Goal: Task Accomplishment & Management: Manage account settings

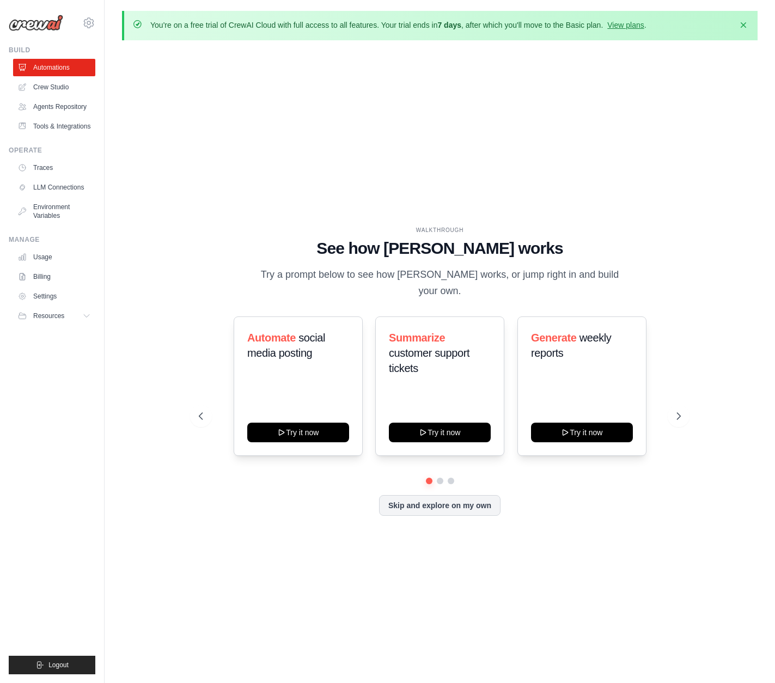
click at [338, 638] on div "WALKTHROUGH See how CrewAI works Try a prompt below to see how CrewAI works, or…" at bounding box center [440, 380] width 636 height 662
click at [214, 421] on div "Automate social media posting Try it now Summarize customer support tickets Try…" at bounding box center [440, 386] width 483 height 139
click at [195, 411] on icon at bounding box center [200, 416] width 11 height 11
click at [675, 413] on button at bounding box center [679, 416] width 22 height 22
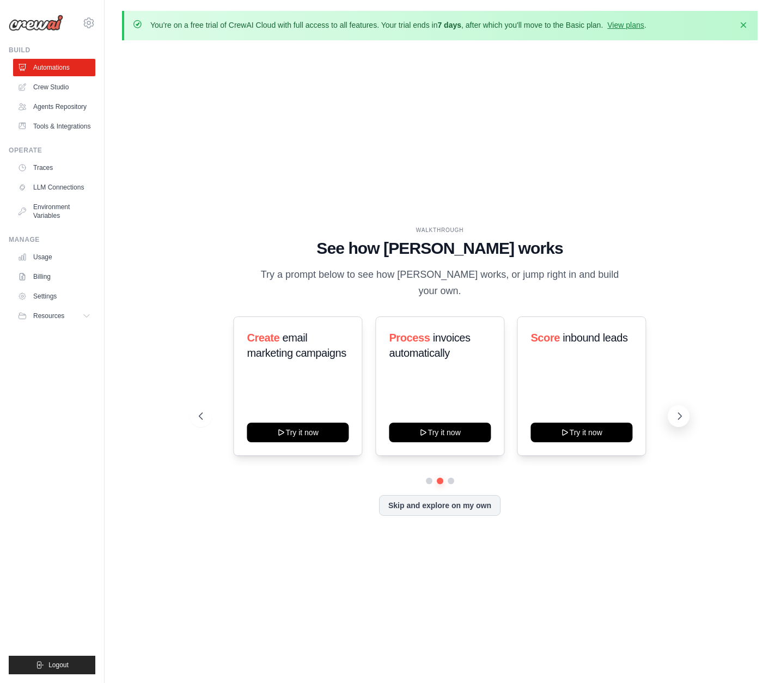
click at [675, 413] on button at bounding box center [679, 416] width 22 height 22
click at [674, 412] on button at bounding box center [679, 416] width 22 height 22
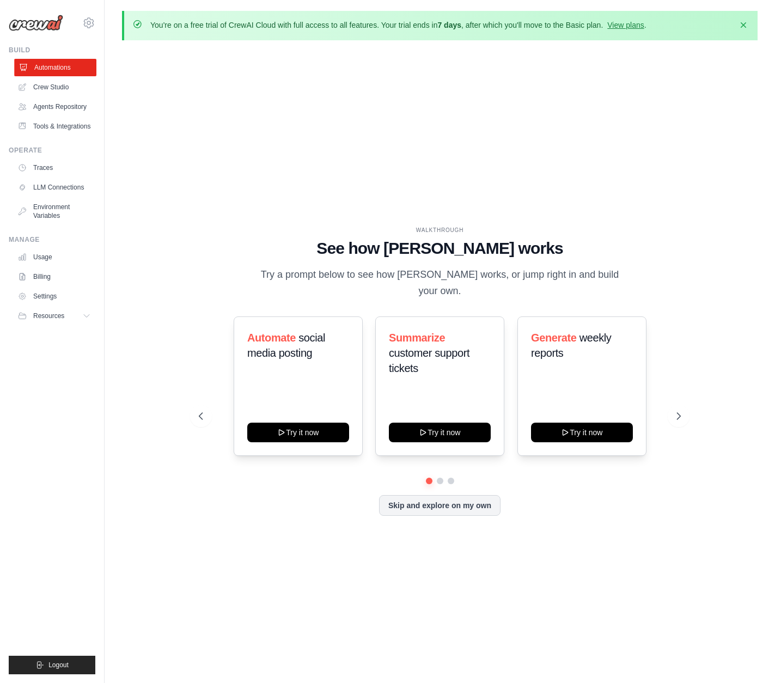
click at [57, 71] on link "Automations" at bounding box center [55, 67] width 82 height 17
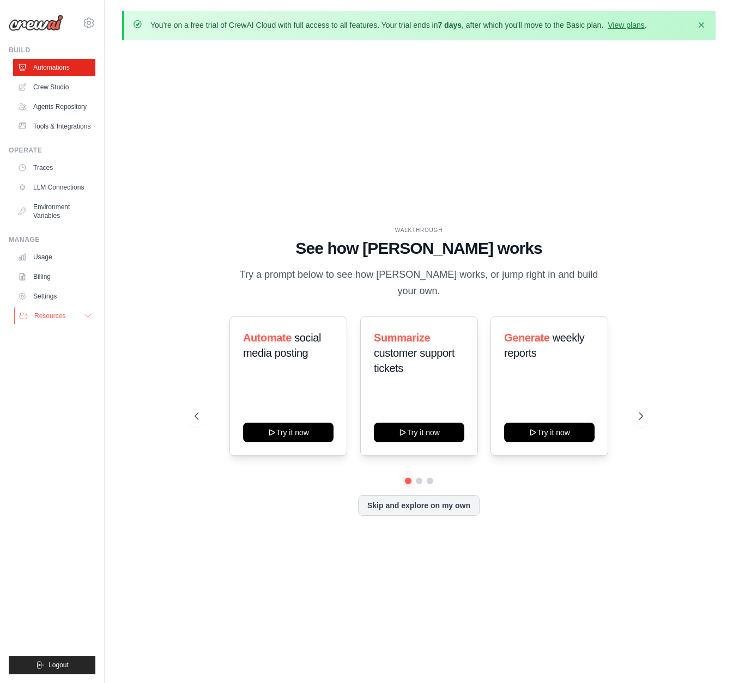
click at [87, 317] on icon at bounding box center [87, 316] width 9 height 9
click at [50, 69] on link "Automations" at bounding box center [55, 67] width 82 height 17
click at [48, 86] on link "Crew Studio" at bounding box center [55, 86] width 82 height 17
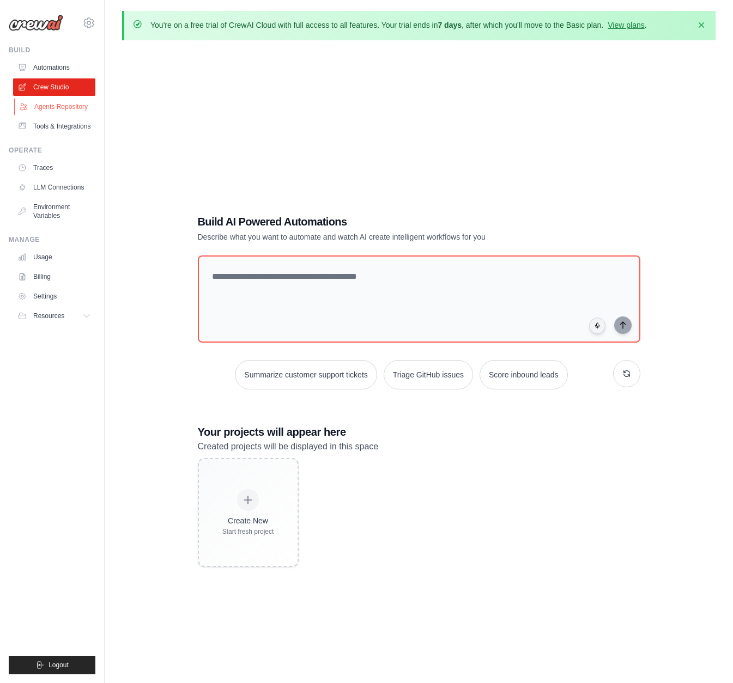
click at [44, 105] on link "Agents Repository" at bounding box center [55, 106] width 82 height 17
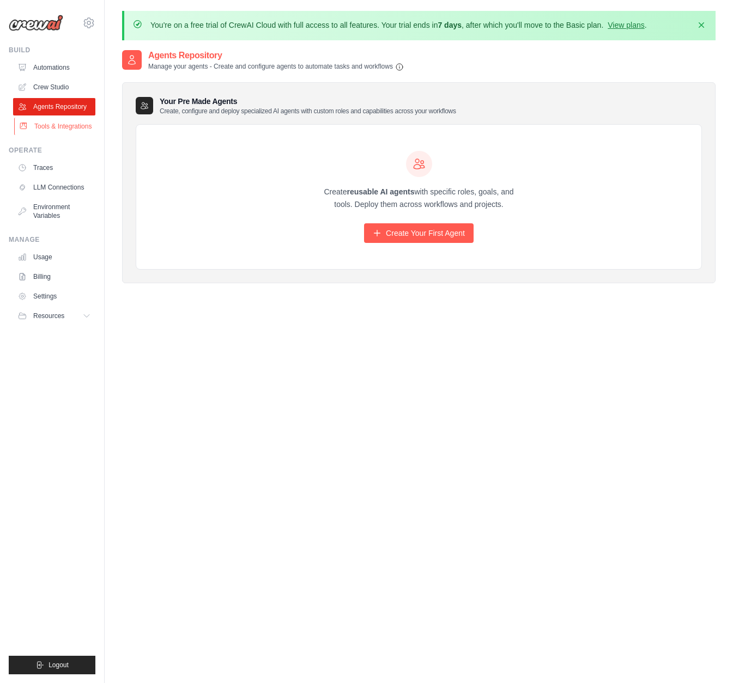
click at [64, 124] on link "Tools & Integrations" at bounding box center [55, 126] width 82 height 17
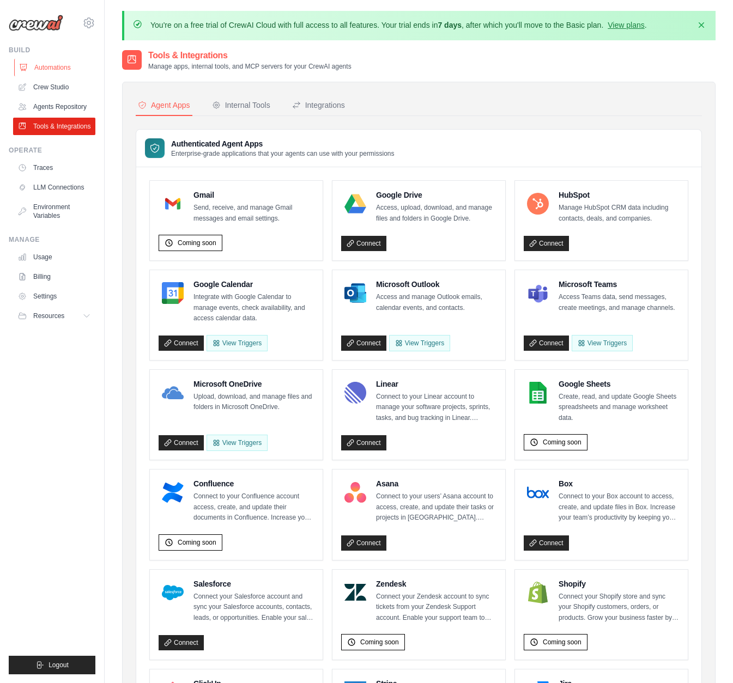
click at [56, 70] on link "Automations" at bounding box center [55, 67] width 82 height 17
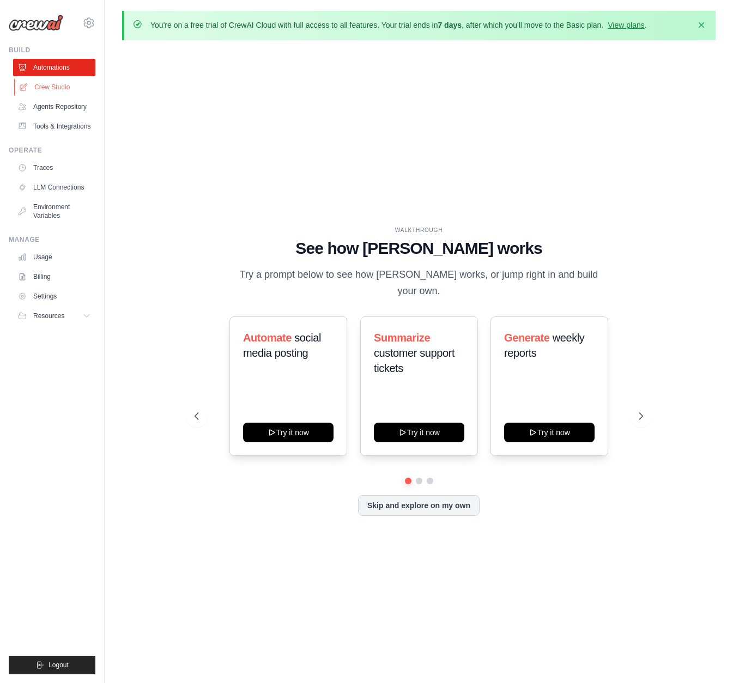
click at [69, 84] on link "Crew Studio" at bounding box center [55, 86] width 82 height 17
click at [69, 111] on link "Agents Repository" at bounding box center [55, 106] width 82 height 17
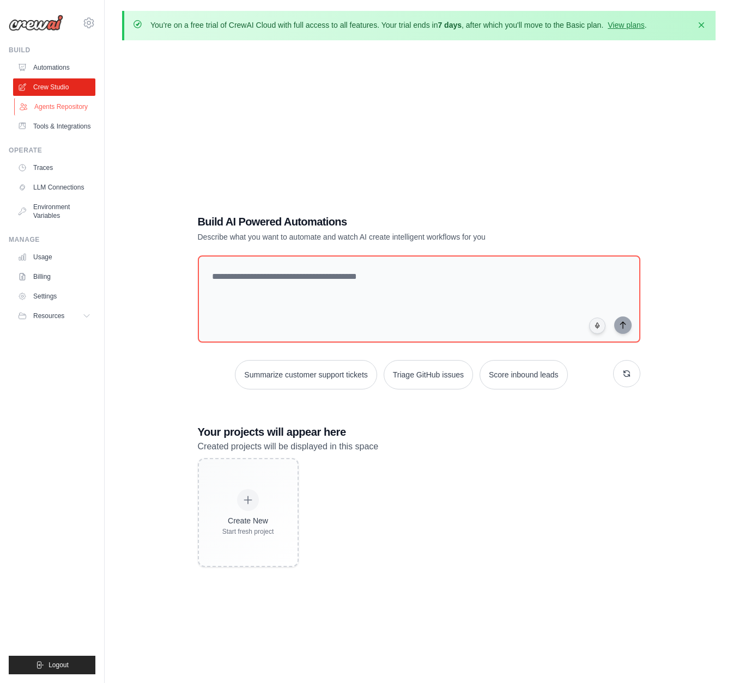
click at [71, 107] on link "Agents Repository" at bounding box center [55, 106] width 82 height 17
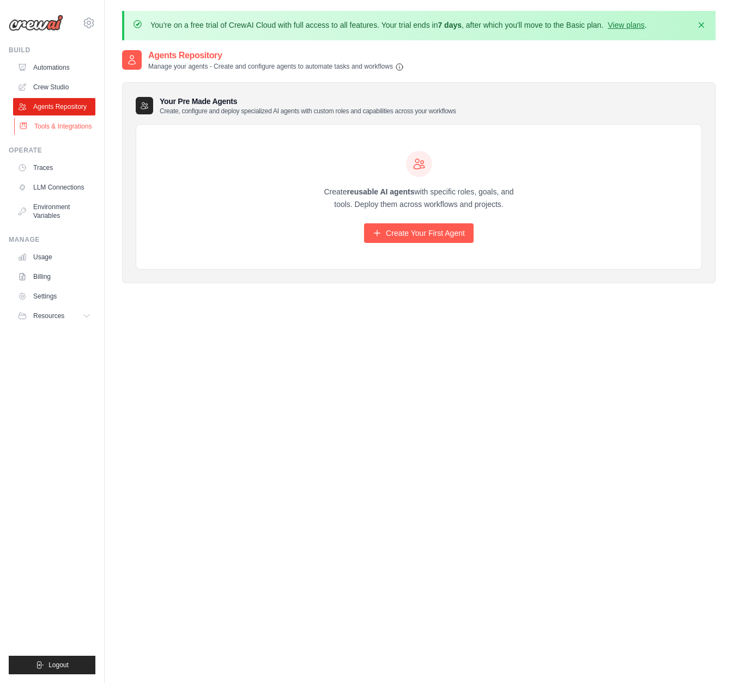
click at [65, 128] on link "Tools & Integrations" at bounding box center [55, 126] width 82 height 17
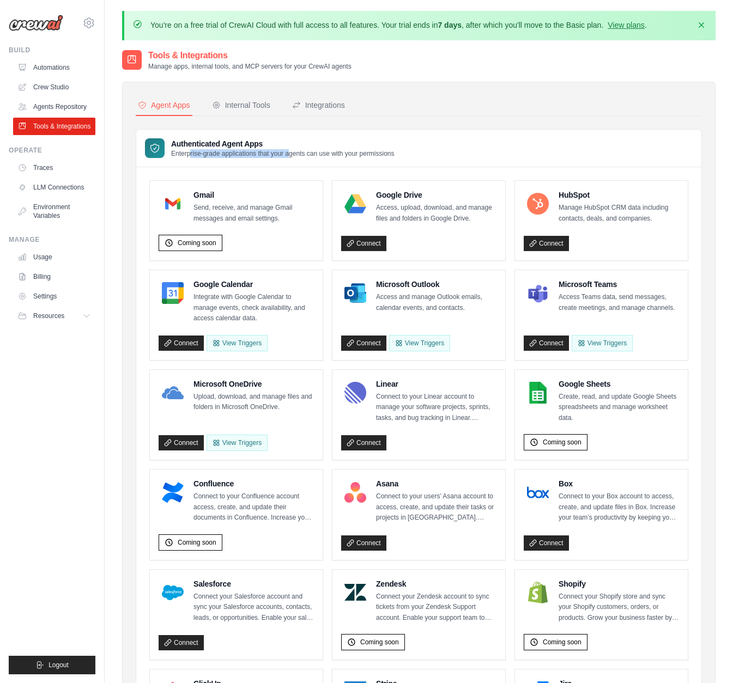
drag, startPoint x: 190, startPoint y: 156, endPoint x: 288, endPoint y: 155, distance: 97.5
click at [288, 155] on p "Enterprise-grade applications that your agents can use with your permissions" at bounding box center [282, 153] width 223 height 9
click at [289, 190] on h4 "Gmail" at bounding box center [253, 195] width 120 height 11
click at [282, 245] on div "Coming soon" at bounding box center [236, 241] width 155 height 21
drag, startPoint x: 280, startPoint y: 228, endPoint x: 212, endPoint y: 208, distance: 70.7
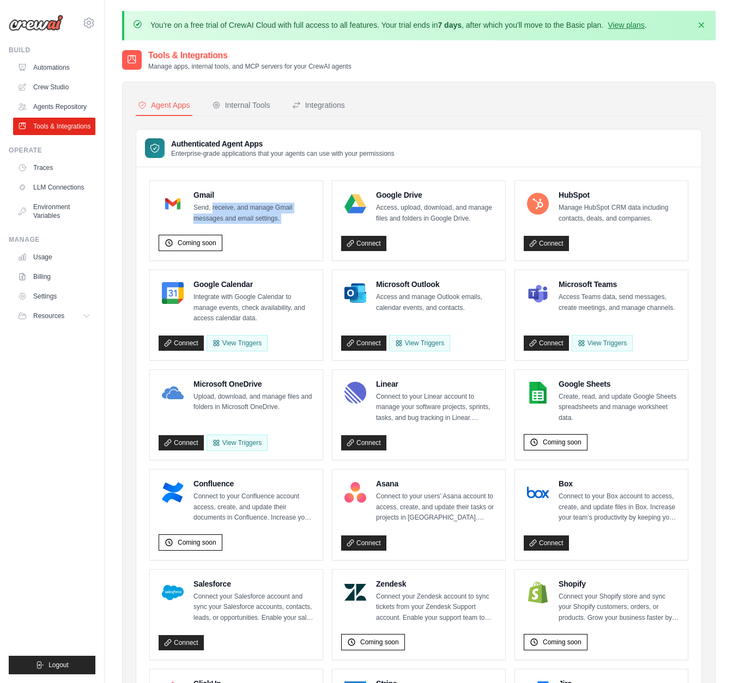
click at [211, 208] on div "Gmail Send, receive, and manage Gmail messages and email settings. Coming soon" at bounding box center [236, 221] width 155 height 62
click at [270, 234] on div "Coming soon" at bounding box center [236, 241] width 155 height 21
drag, startPoint x: 287, startPoint y: 219, endPoint x: 183, endPoint y: 203, distance: 105.8
click at [183, 204] on div "Gmail Send, receive, and manage Gmail messages and email settings." at bounding box center [236, 207] width 155 height 34
click at [281, 251] on div "Gmail Send, receive, and manage Gmail messages and email settings. Coming soon" at bounding box center [236, 221] width 173 height 80
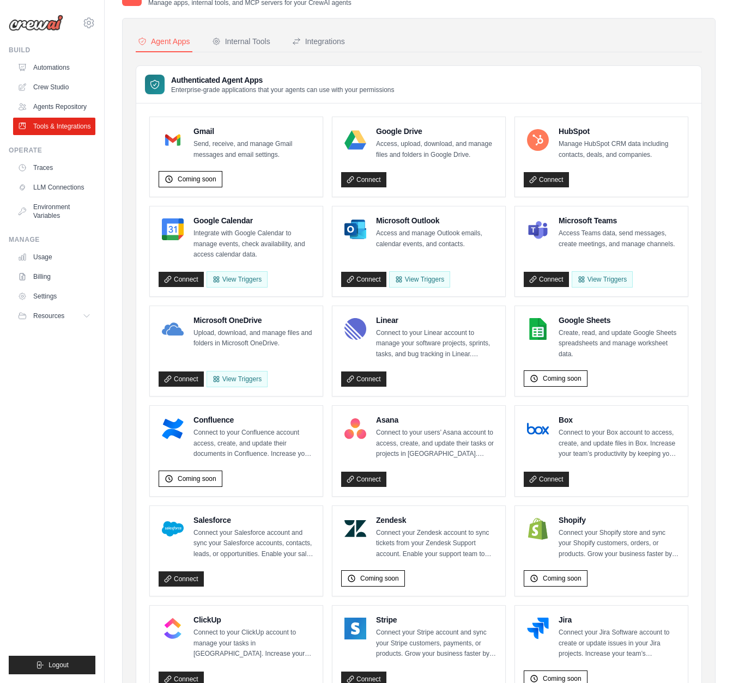
scroll to position [64, 0]
click at [209, 132] on h4 "Gmail" at bounding box center [253, 130] width 120 height 11
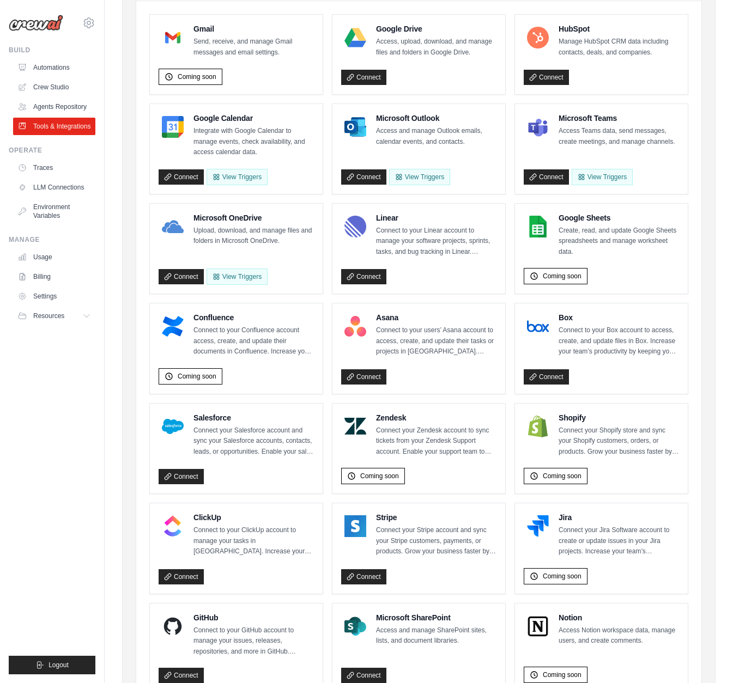
scroll to position [0, 0]
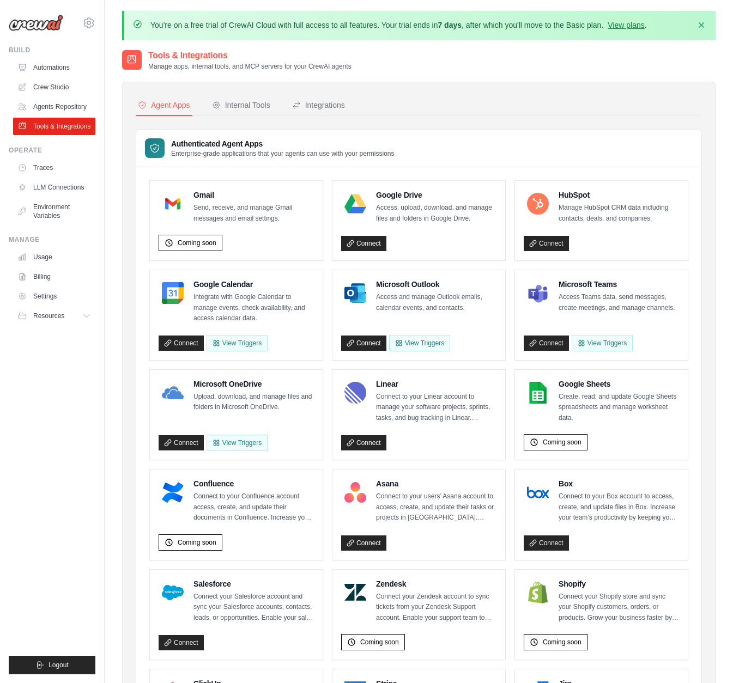
click at [242, 116] on div "Agent Apps Internal Tools Integrations Authenticated Agent Apps Enterprise-grad…" at bounding box center [419, 584] width 566 height 978
click at [243, 106] on div "Internal Tools" at bounding box center [241, 105] width 58 height 11
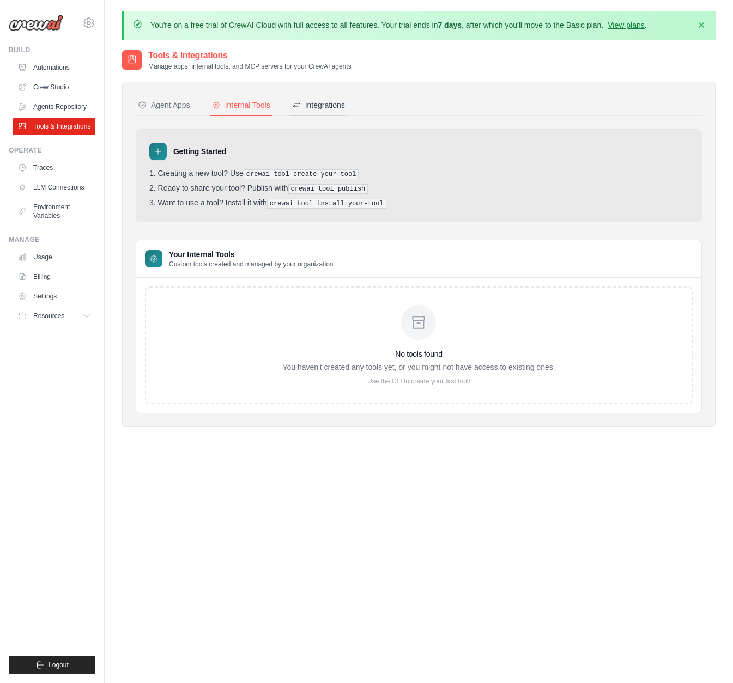
click at [322, 98] on button "Integrations" at bounding box center [318, 105] width 57 height 21
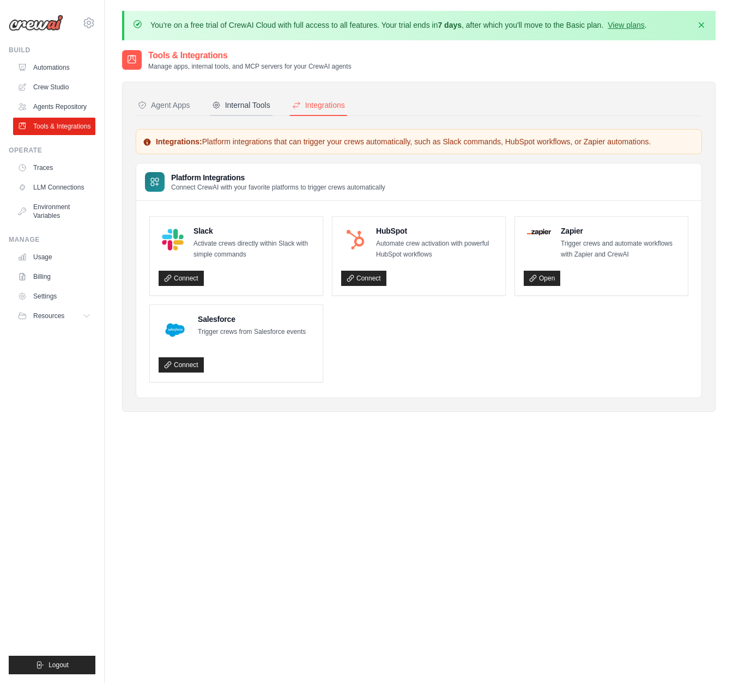
click at [260, 109] on div "Internal Tools" at bounding box center [241, 105] width 58 height 11
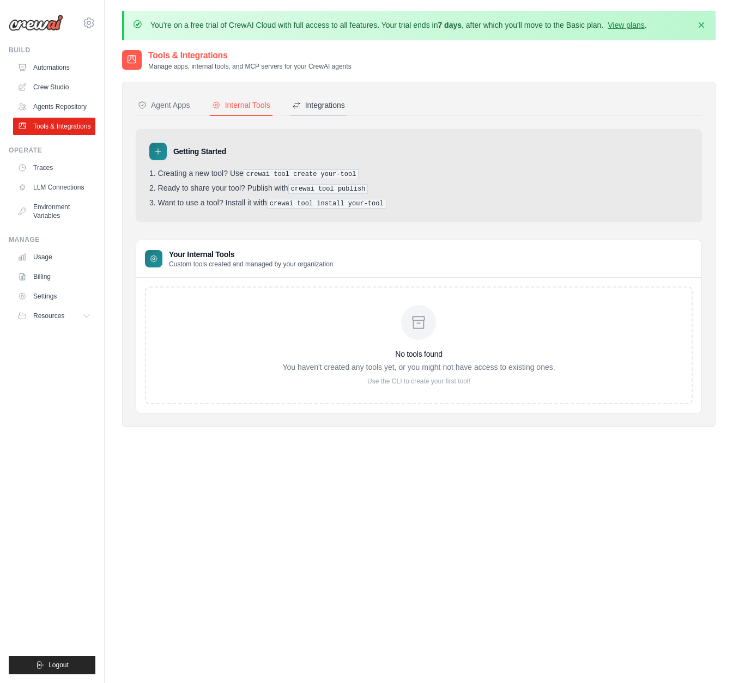
click at [314, 110] on div "Integrations" at bounding box center [318, 105] width 53 height 11
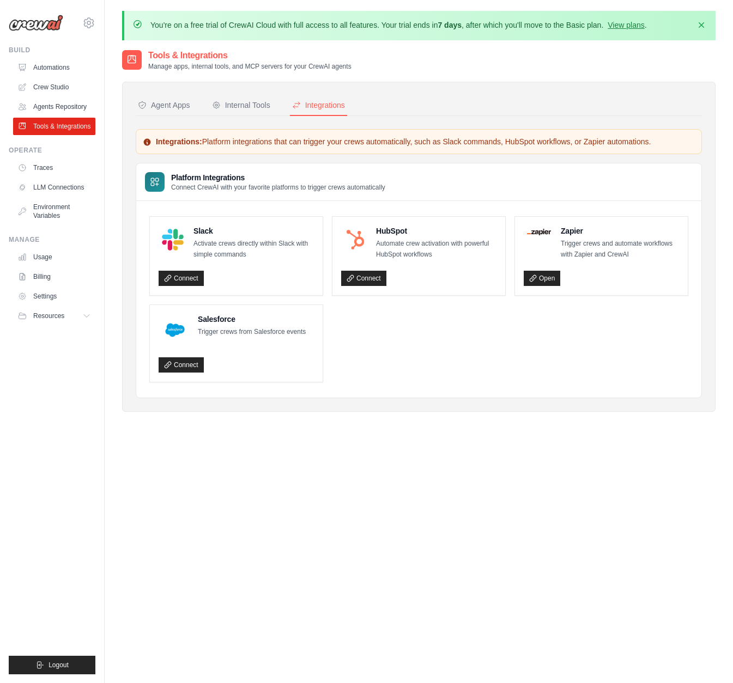
click at [217, 332] on p "Trigger crews from Salesforce events" at bounding box center [252, 332] width 108 height 11
click at [217, 316] on h4 "Salesforce" at bounding box center [252, 319] width 108 height 11
click at [241, 341] on div "Salesforce Trigger crews from Salesforce events" at bounding box center [232, 330] width 147 height 33
click at [186, 354] on div "Connect" at bounding box center [236, 363] width 155 height 20
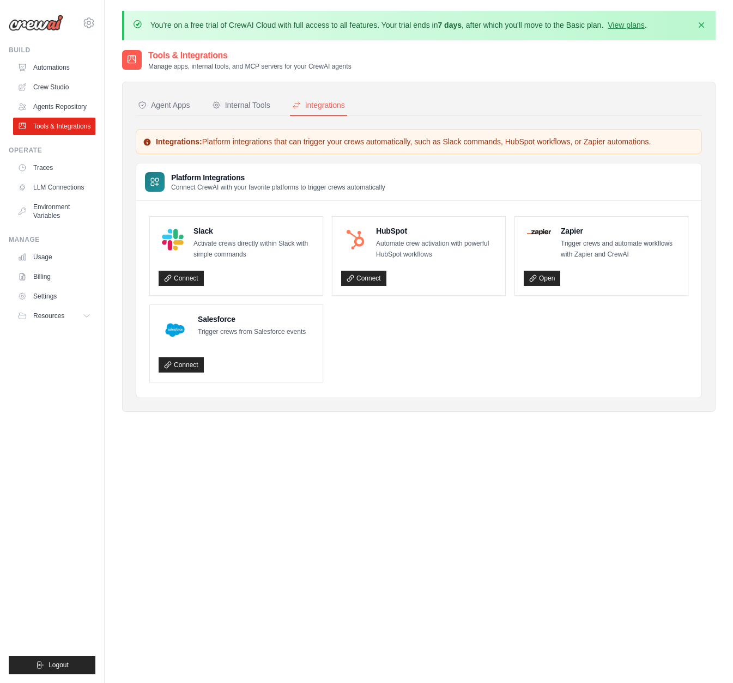
click at [186, 373] on div "Salesforce Trigger crews from Salesforce events Connect" at bounding box center [236, 343] width 173 height 77
click at [185, 363] on link "Connect" at bounding box center [181, 364] width 45 height 15
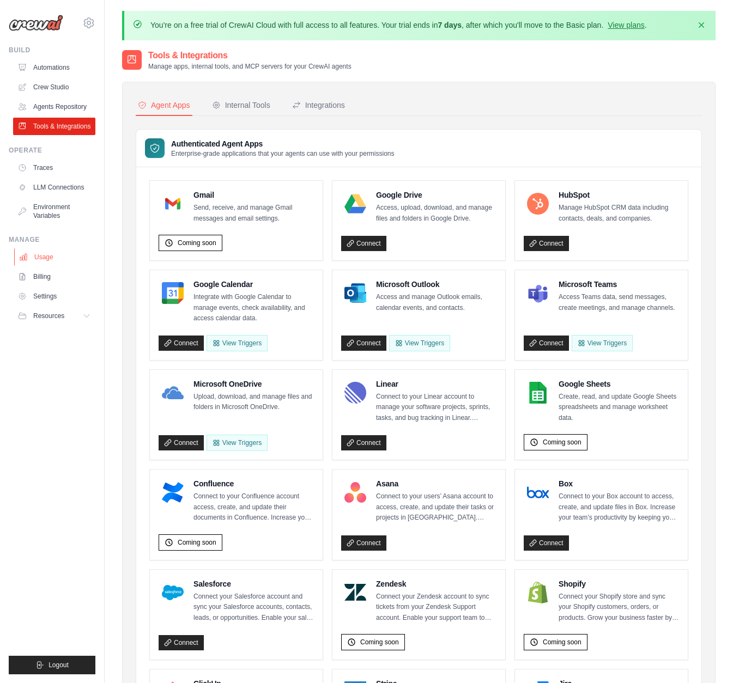
click at [60, 254] on link "Usage" at bounding box center [55, 256] width 82 height 17
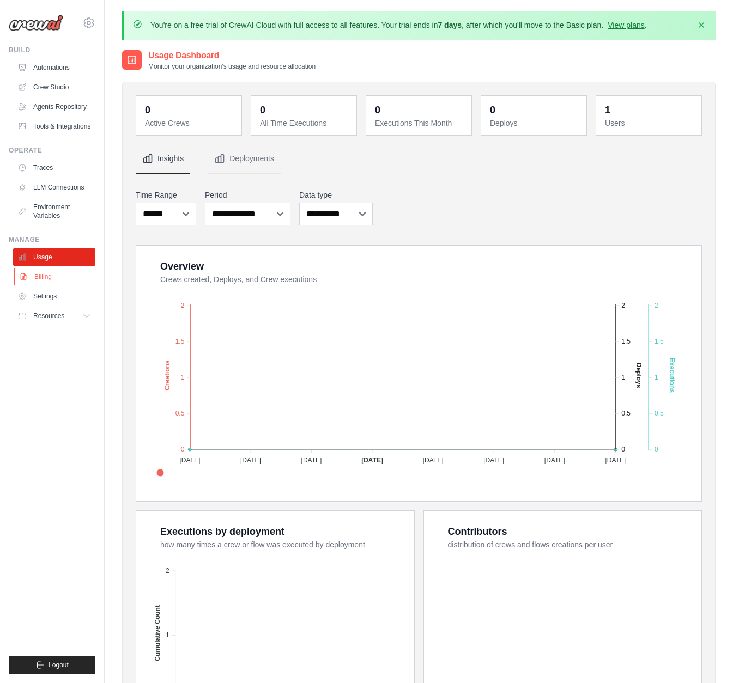
click at [52, 282] on link "Billing" at bounding box center [55, 276] width 82 height 17
